Goal: Task Accomplishment & Management: Complete application form

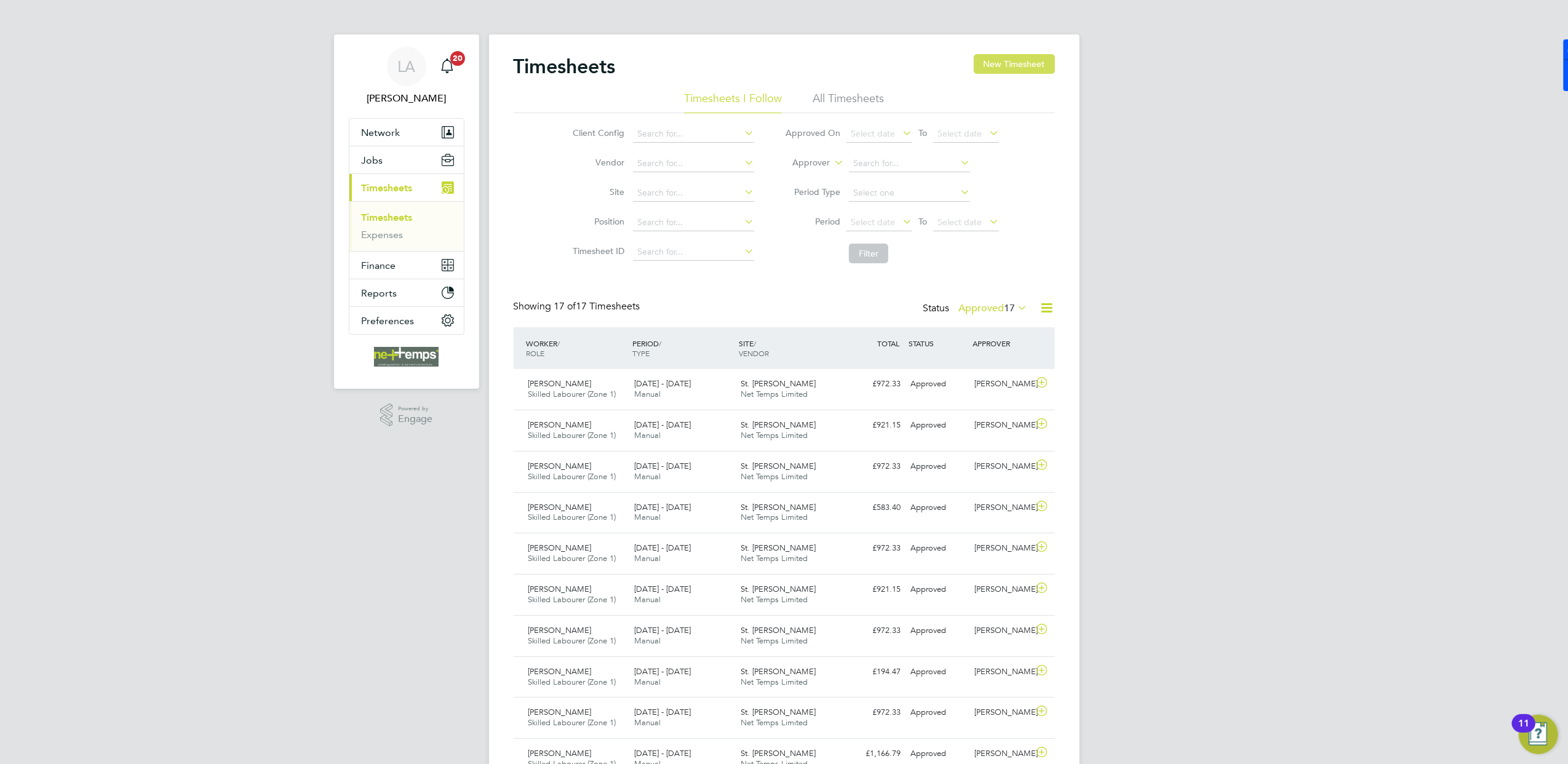
click at [1012, 68] on button "New Timesheet" at bounding box center [1014, 64] width 81 height 20
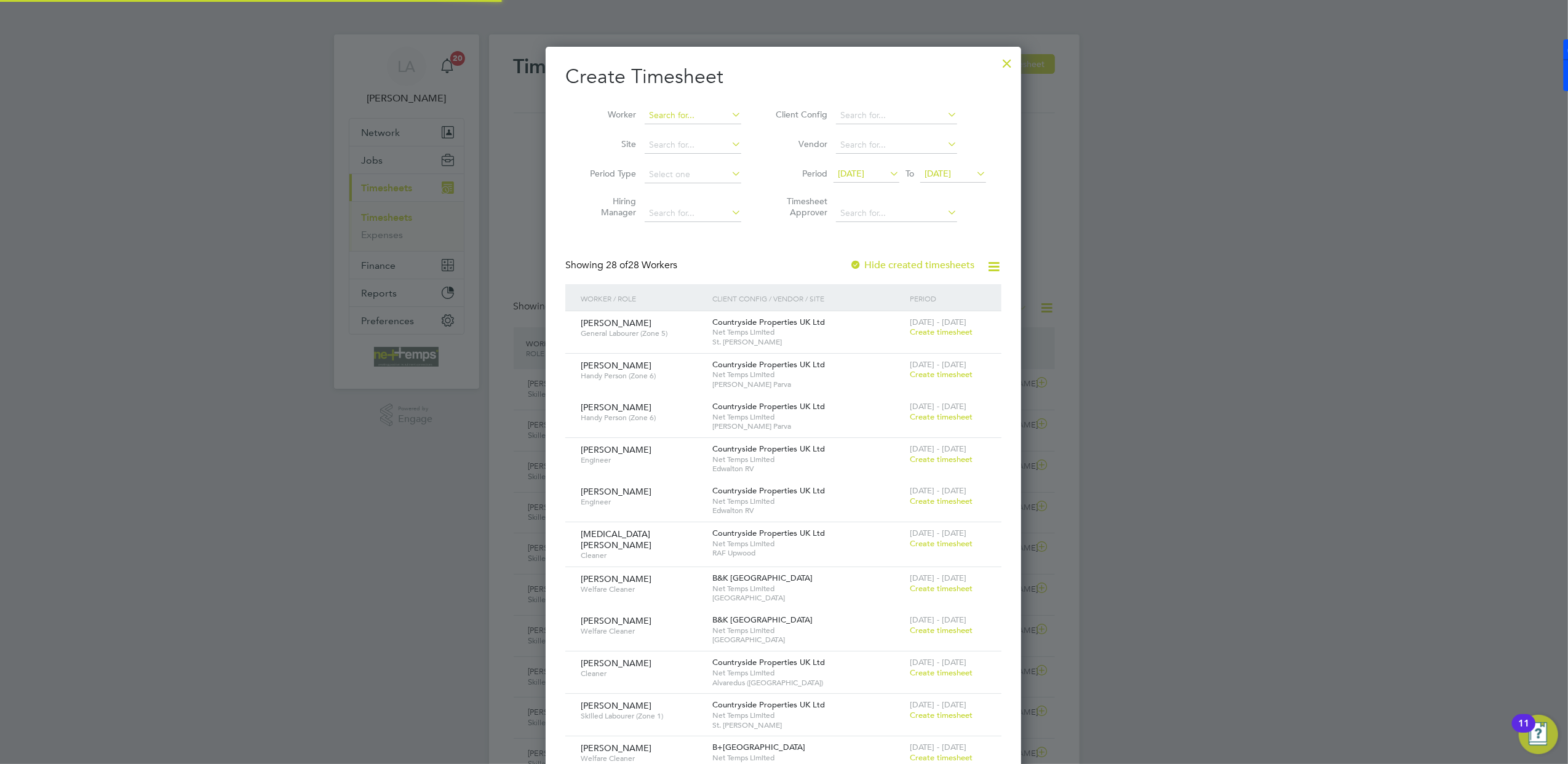
click at [703, 116] on input at bounding box center [693, 116] width 97 height 18
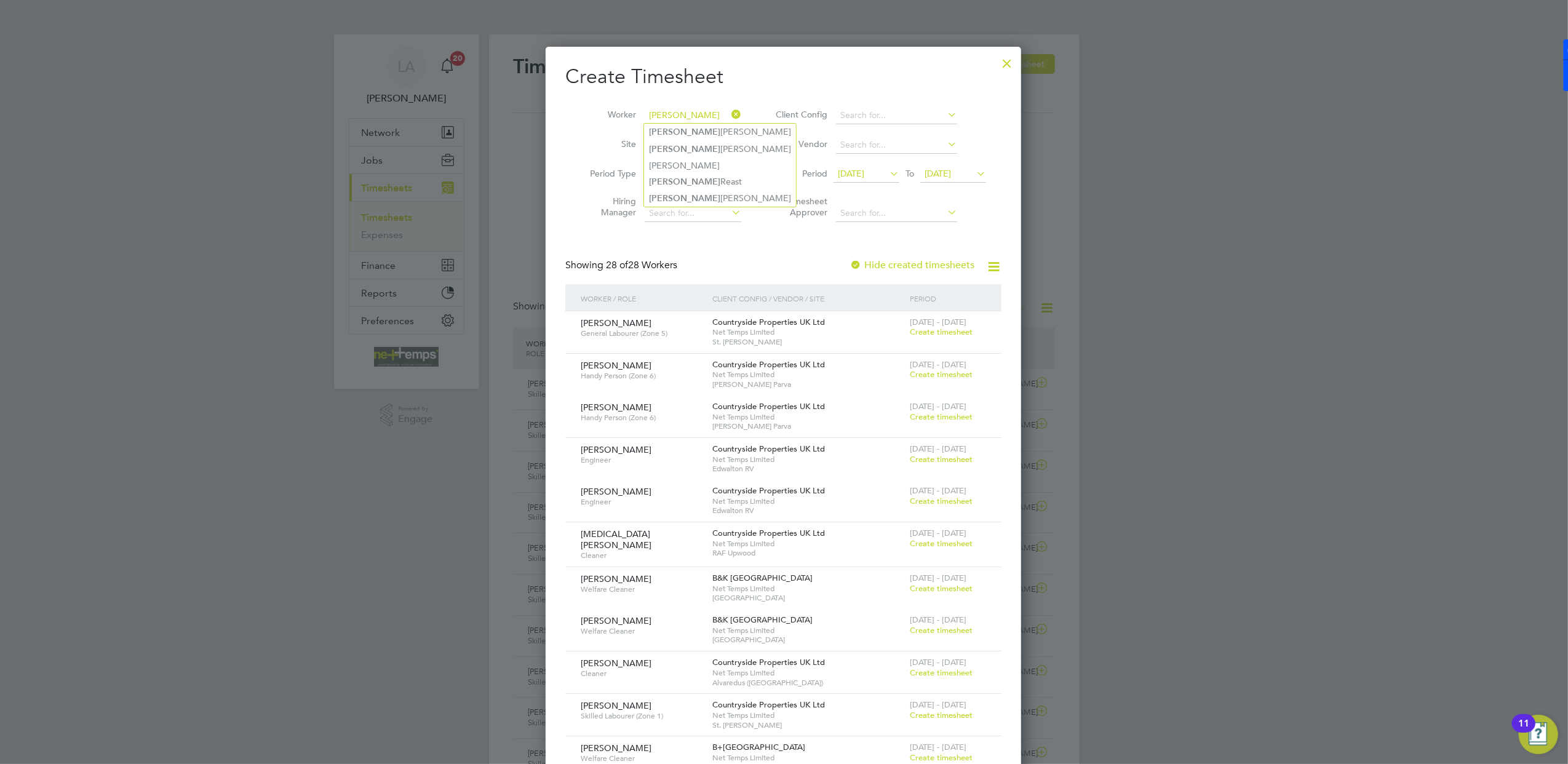
drag, startPoint x: 709, startPoint y: 198, endPoint x: 765, endPoint y: 197, distance: 56.0
click at [709, 197] on li "[PERSON_NAME]" at bounding box center [720, 199] width 152 height 17
type input "[PERSON_NAME]"
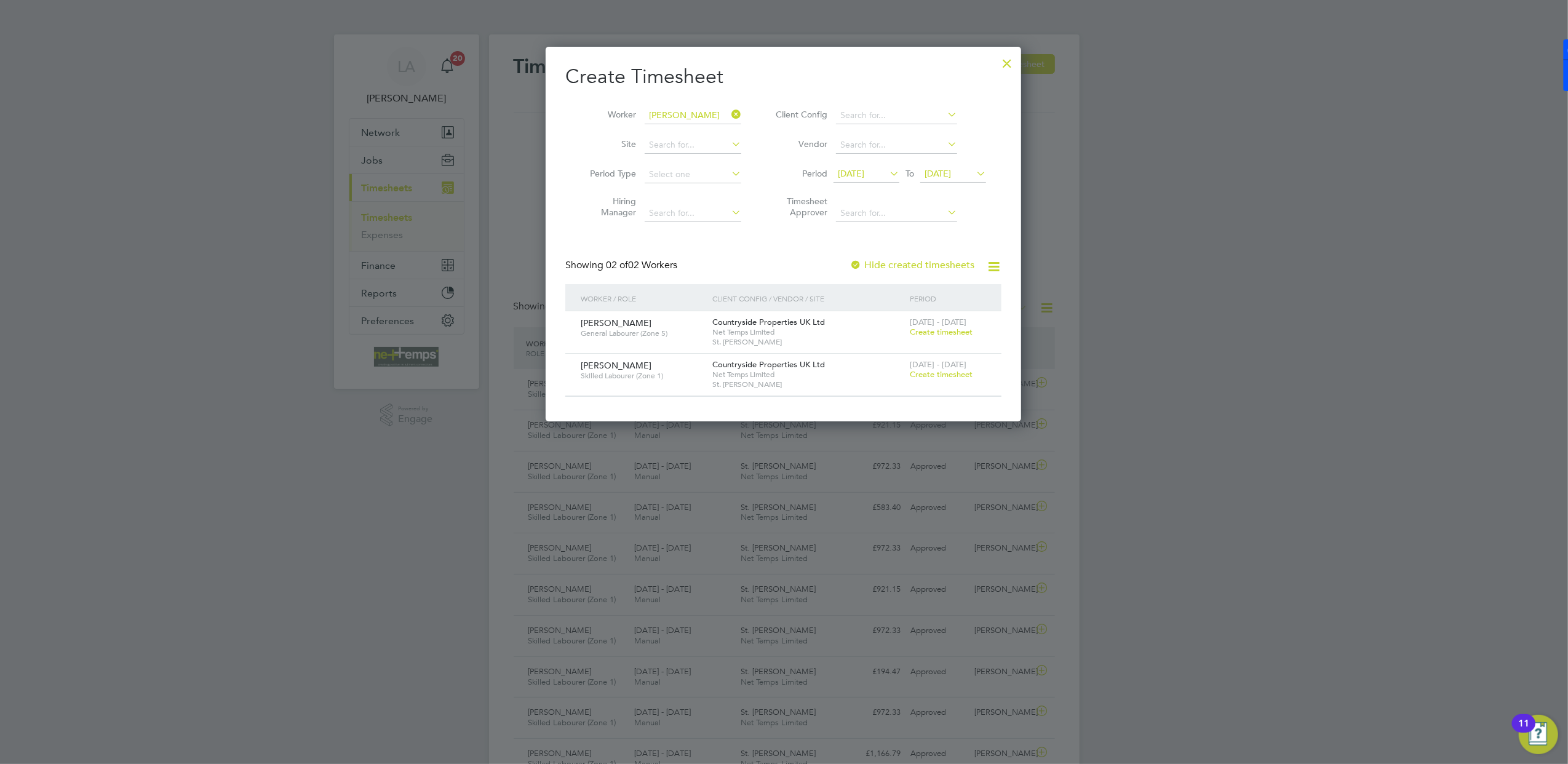
click at [935, 374] on span "Create timesheet" at bounding box center [941, 374] width 62 height 11
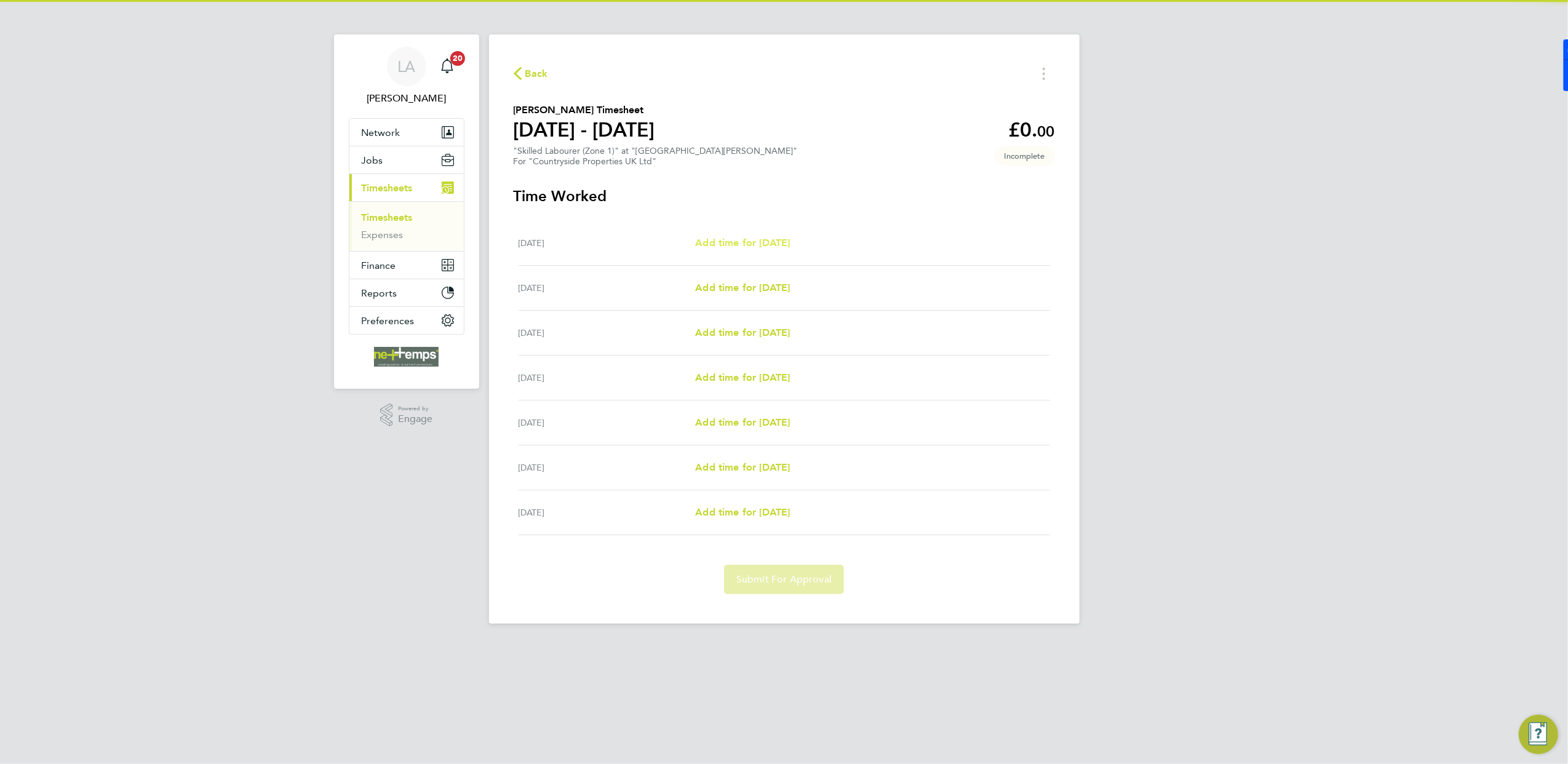
click at [736, 247] on span "Add time for [DATE]" at bounding box center [742, 242] width 94 height 11
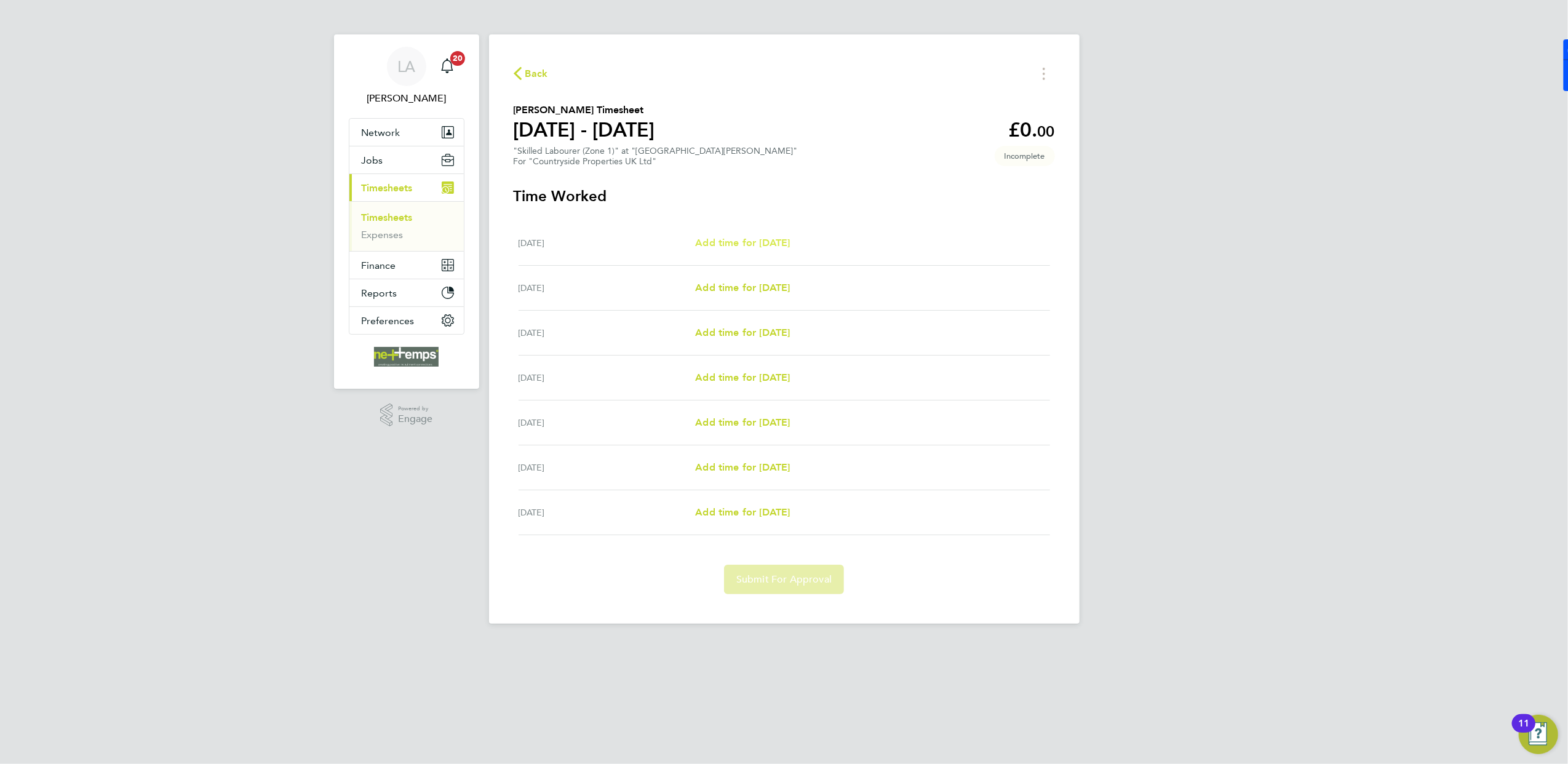
select select "30"
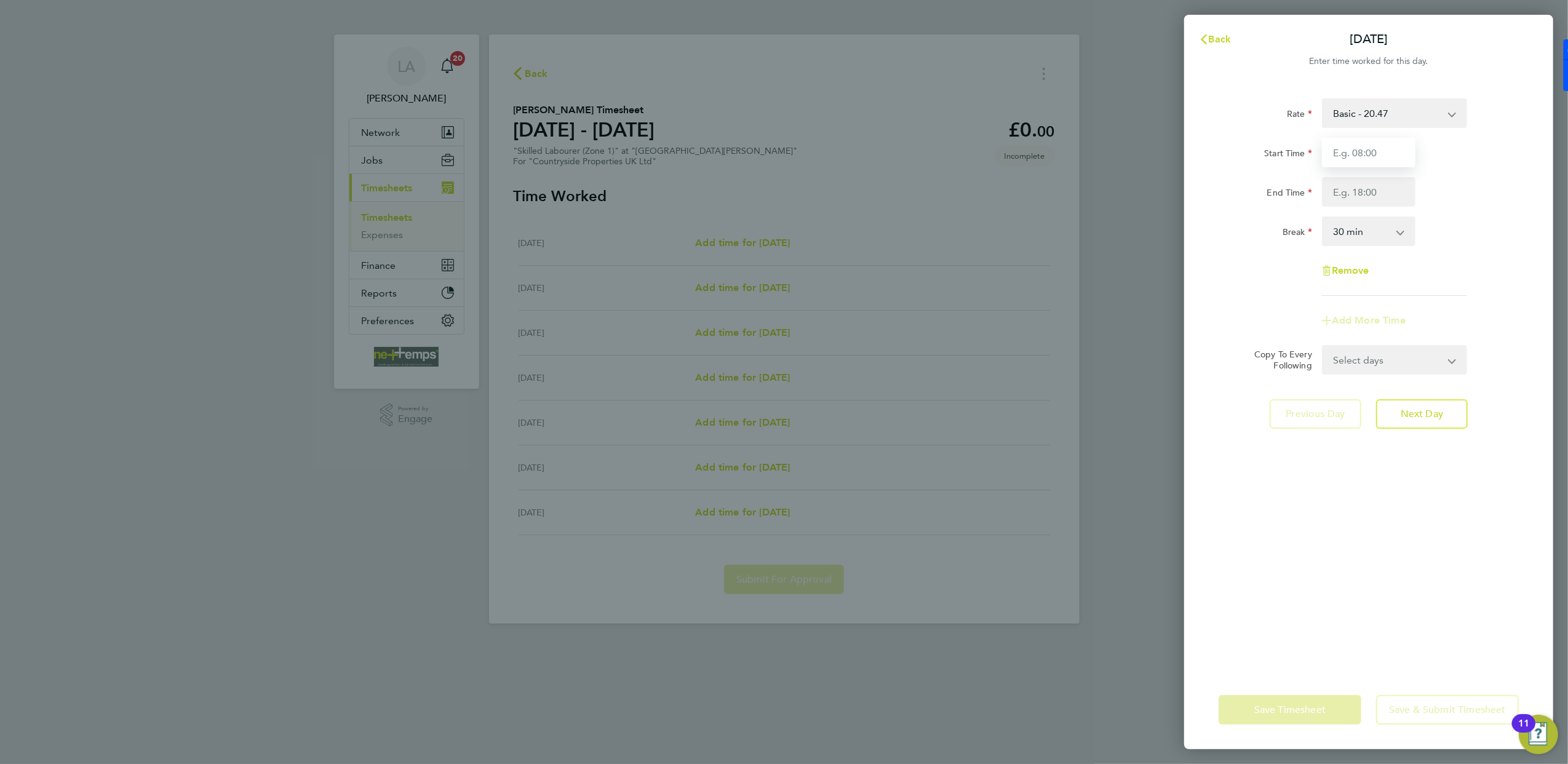
click at [1356, 151] on input "Start Time" at bounding box center [1369, 152] width 94 height 30
type input "07:30"
click at [1362, 193] on input "End Time" at bounding box center [1369, 192] width 94 height 30
type input "17:30"
click at [1458, 562] on div "Rate Basic - 20.47 Start Time 07:30 End Time 17:30 Break 0 min 15 min 30 min 45…" at bounding box center [1369, 377] width 369 height 587
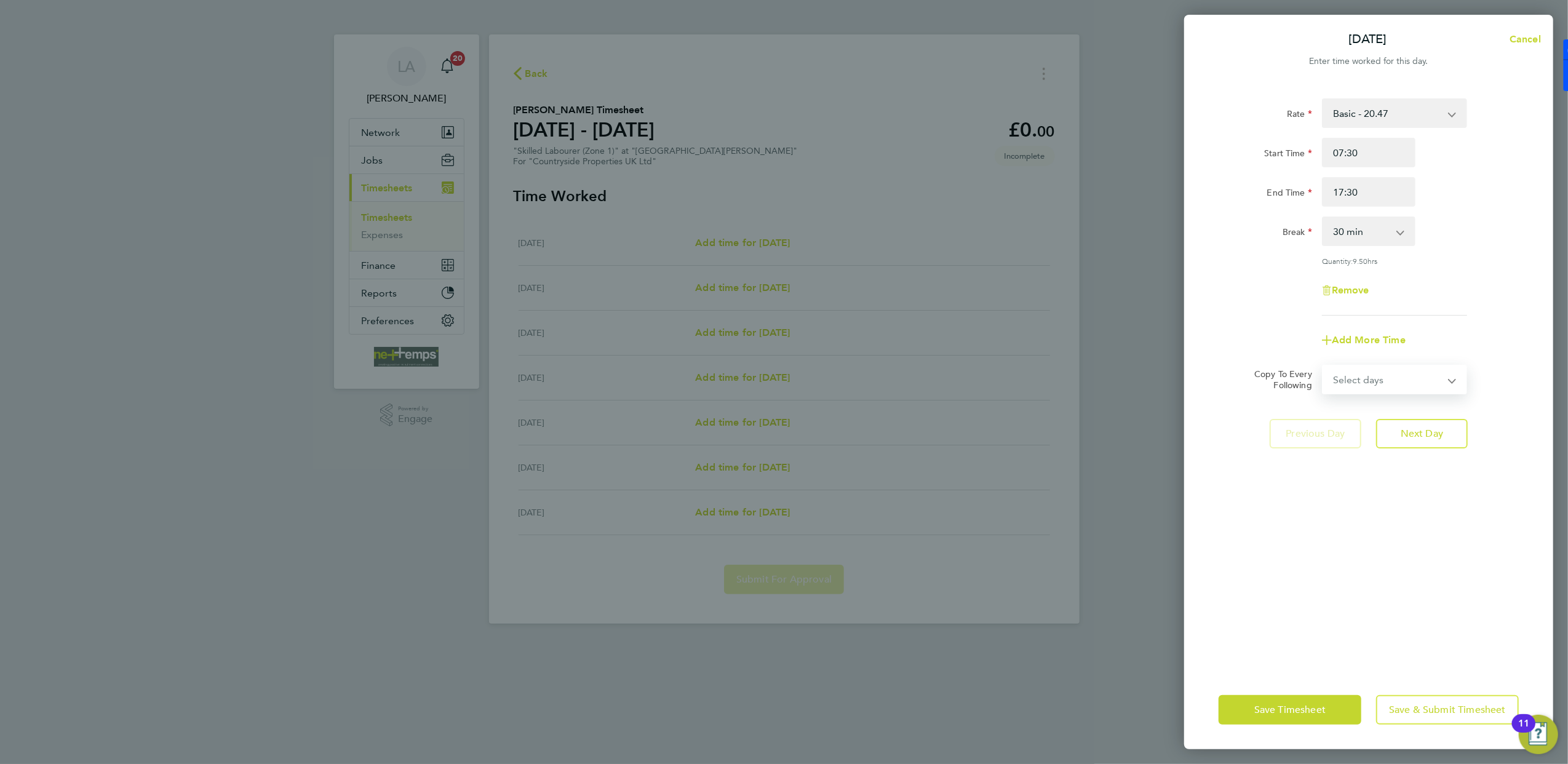
click at [1386, 377] on select "Select days Day Weekday (Mon-Fri) Weekend (Sat-Sun) [DATE] [DATE] [DATE] [DATE]…" at bounding box center [1388, 380] width 129 height 27
select select "WEEKDAY"
click at [1323, 366] on select "Select days Day Weekday (Mon-Fri) Weekend (Sat-Sun) [DATE] [DATE] [DATE] [DATE]…" at bounding box center [1388, 380] width 129 height 27
select select "[DATE]"
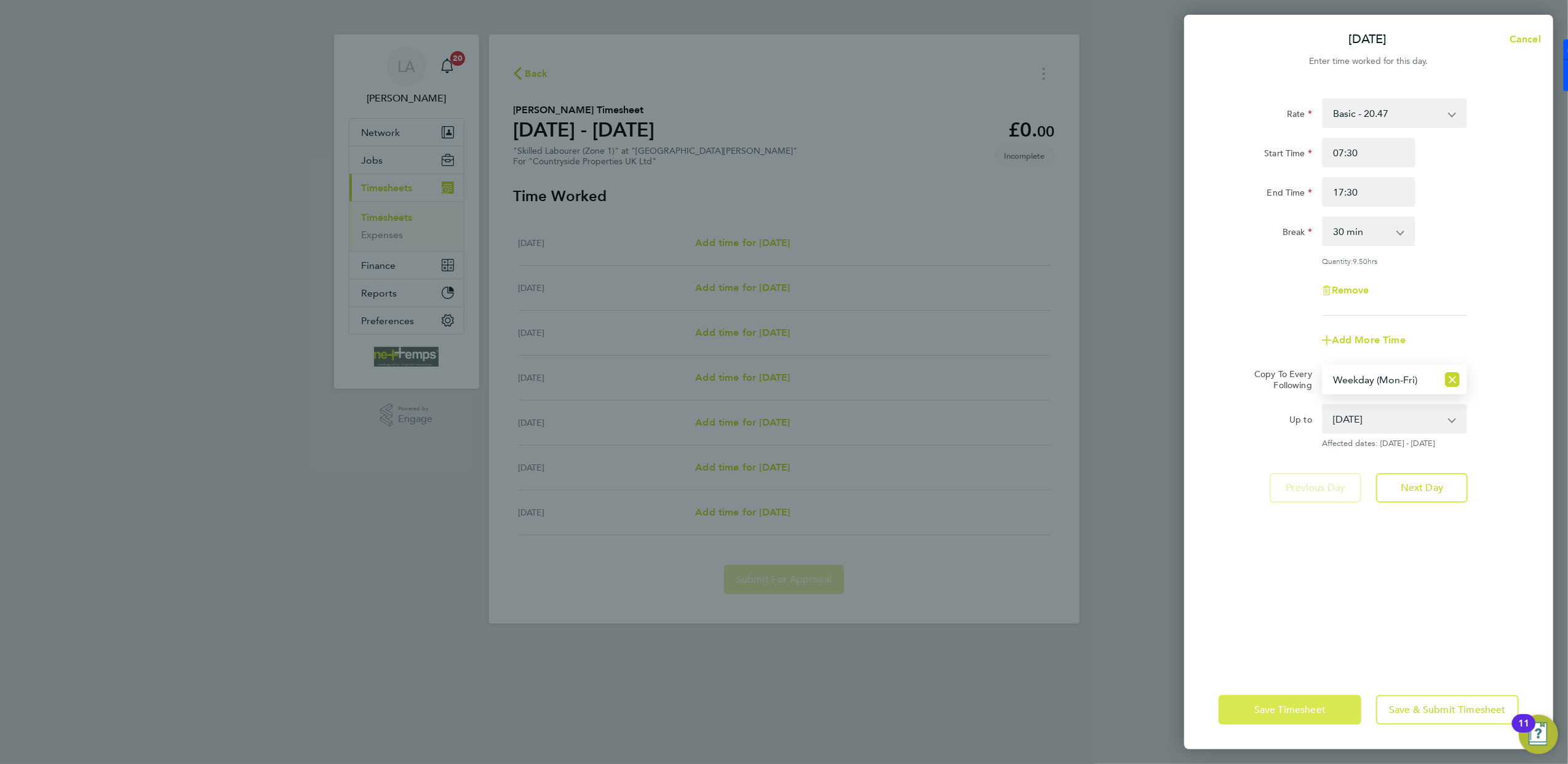
click at [1321, 709] on span "Save Timesheet" at bounding box center [1290, 710] width 72 height 12
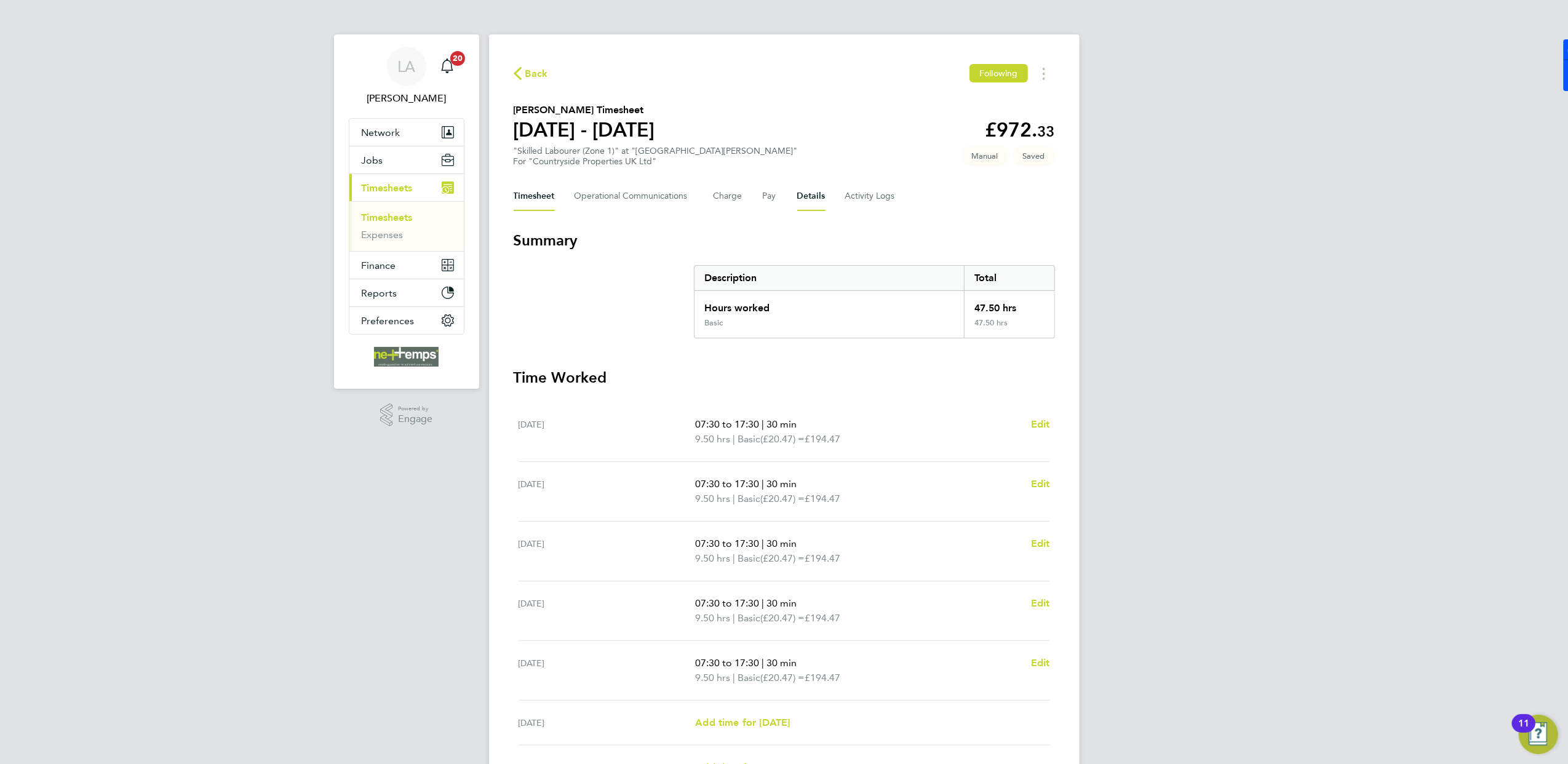
click at [805, 197] on button "Details" at bounding box center [811, 196] width 28 height 30
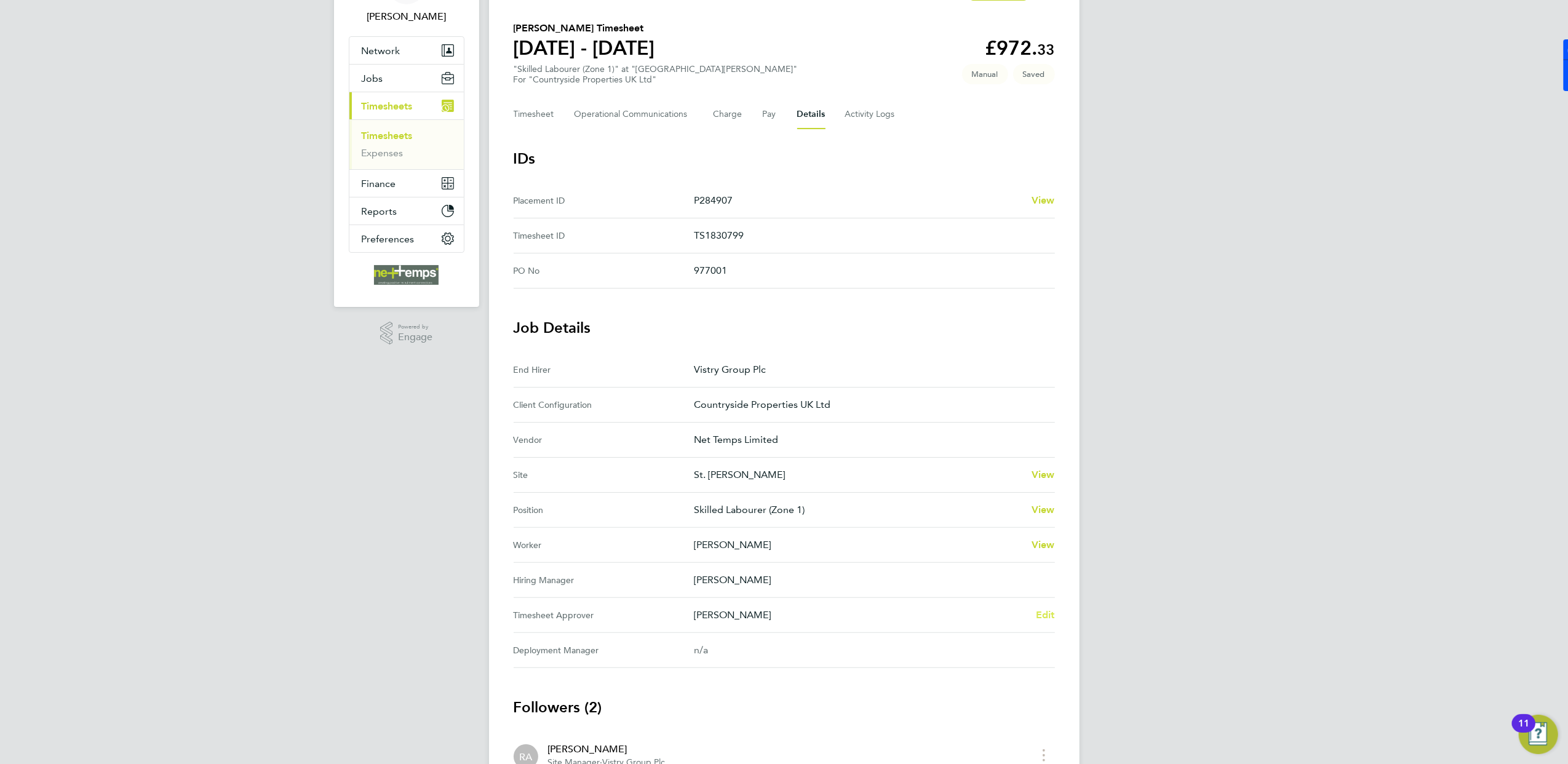
click at [1037, 619] on span "Edit" at bounding box center [1045, 614] width 19 height 11
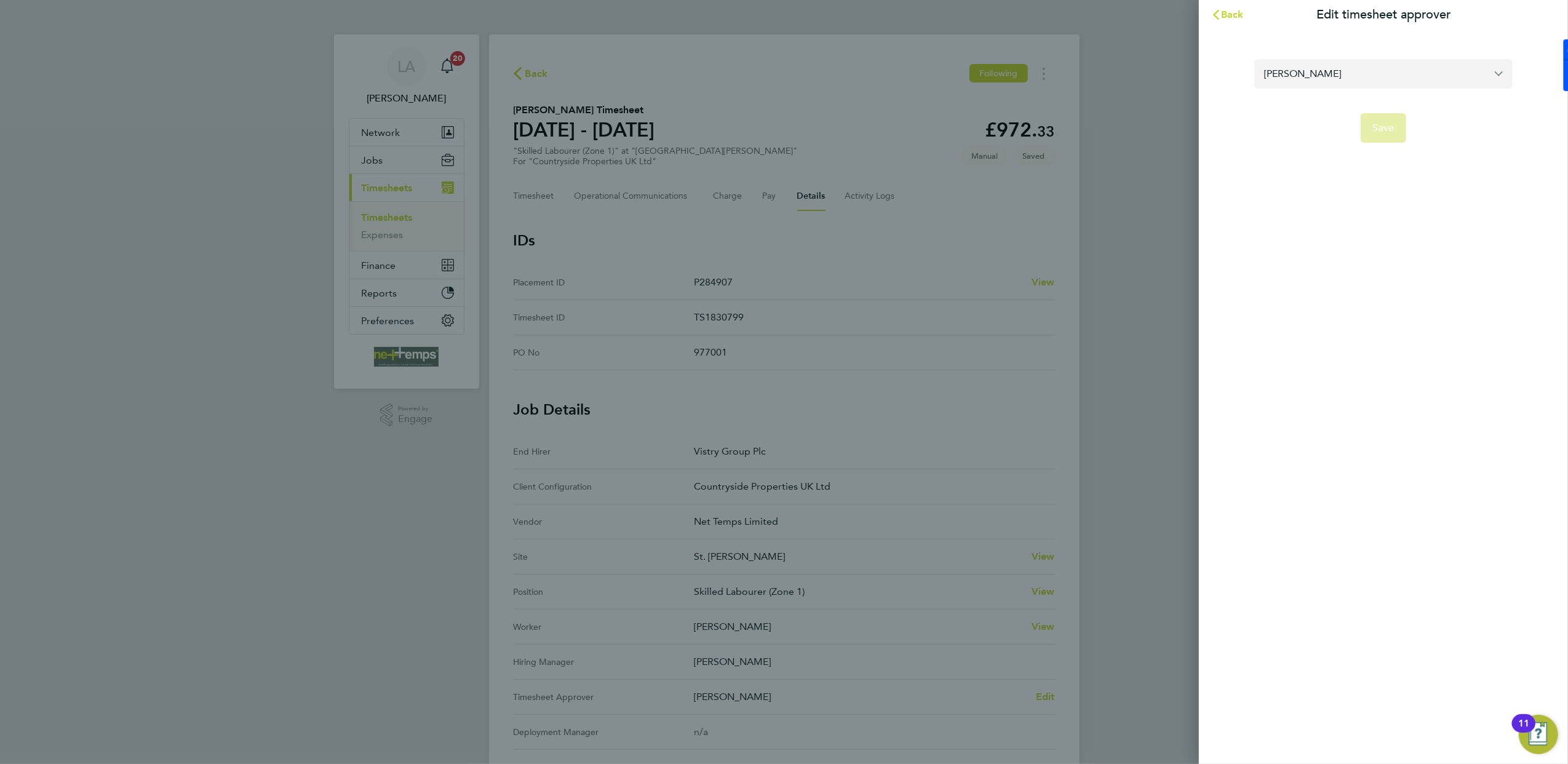
click at [1364, 72] on input "[PERSON_NAME]" at bounding box center [1383, 74] width 258 height 29
click at [1337, 112] on li "[PERSON_NAME]" at bounding box center [1383, 103] width 258 height 30
type input "[PERSON_NAME]"
click at [1384, 126] on span "Save" at bounding box center [1384, 128] width 21 height 12
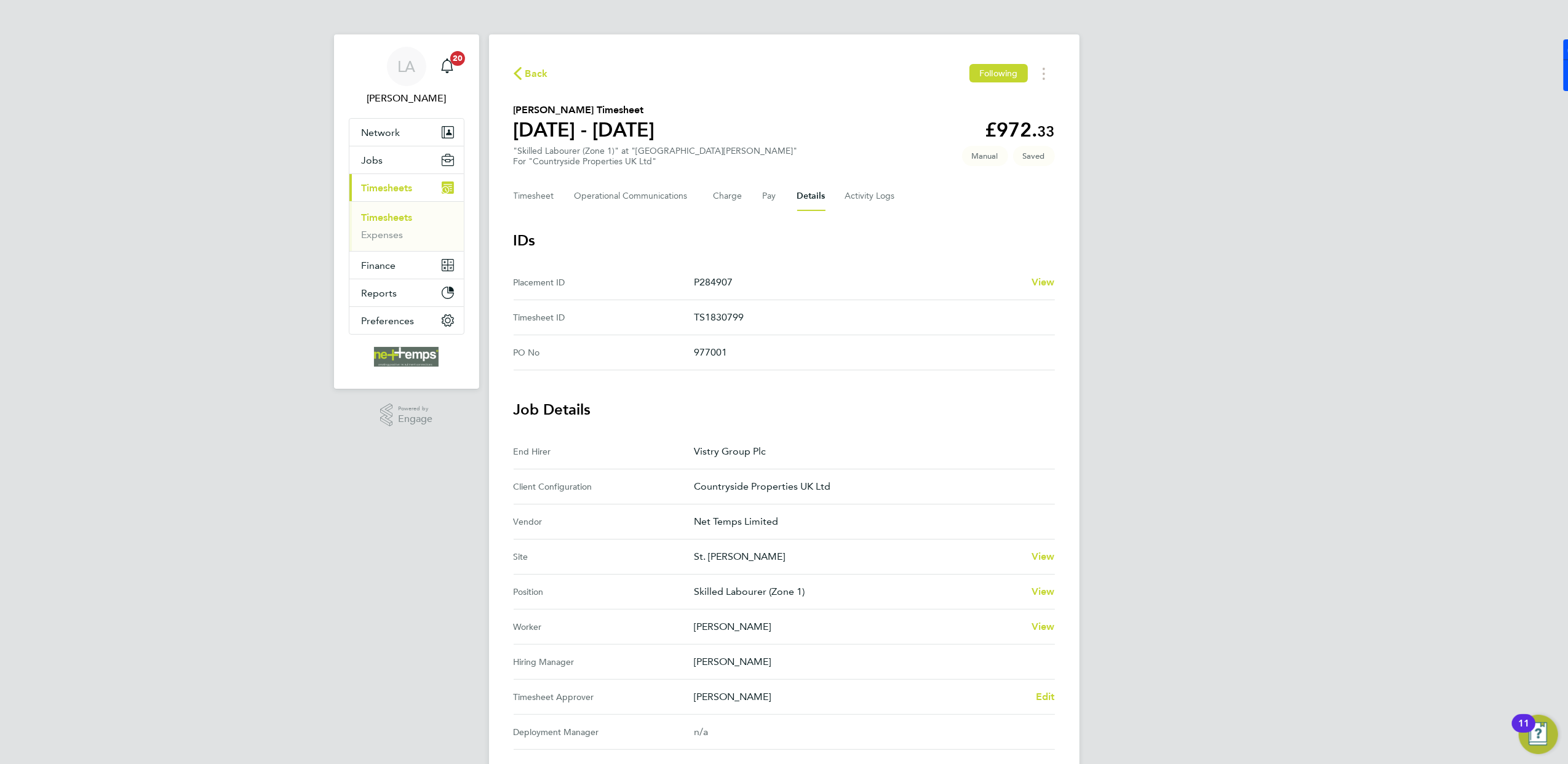
click at [533, 210] on div "Back Following [PERSON_NAME] Timesheet [DATE] - [DATE] £972. 33 "Skilled Labour…" at bounding box center [785, 502] width 591 height 937
click at [539, 205] on button "Timesheet" at bounding box center [534, 196] width 41 height 30
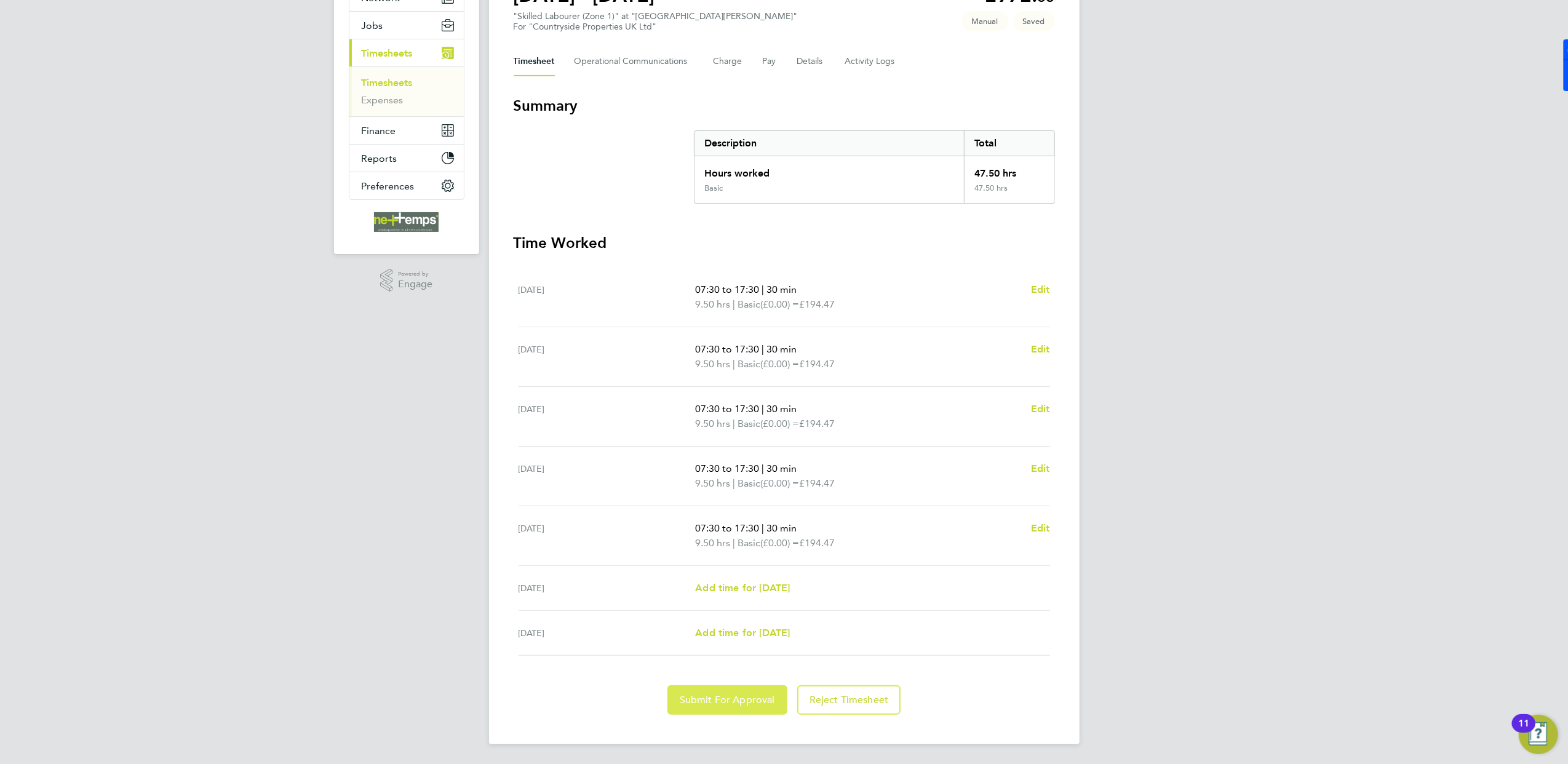
click at [727, 699] on span "Submit For Approval" at bounding box center [727, 700] width 95 height 12
